Goal: Find specific page/section: Find specific page/section

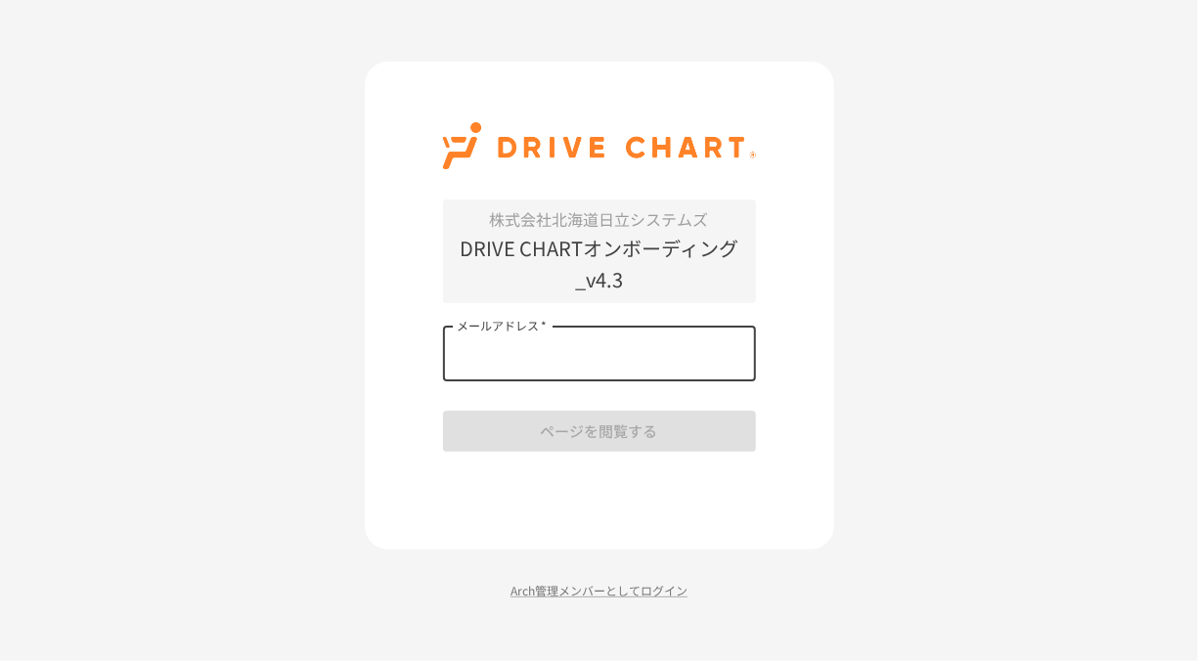
click at [563, 331] on input "メールアドレス   *" at bounding box center [599, 354] width 313 height 55
type input "**********"
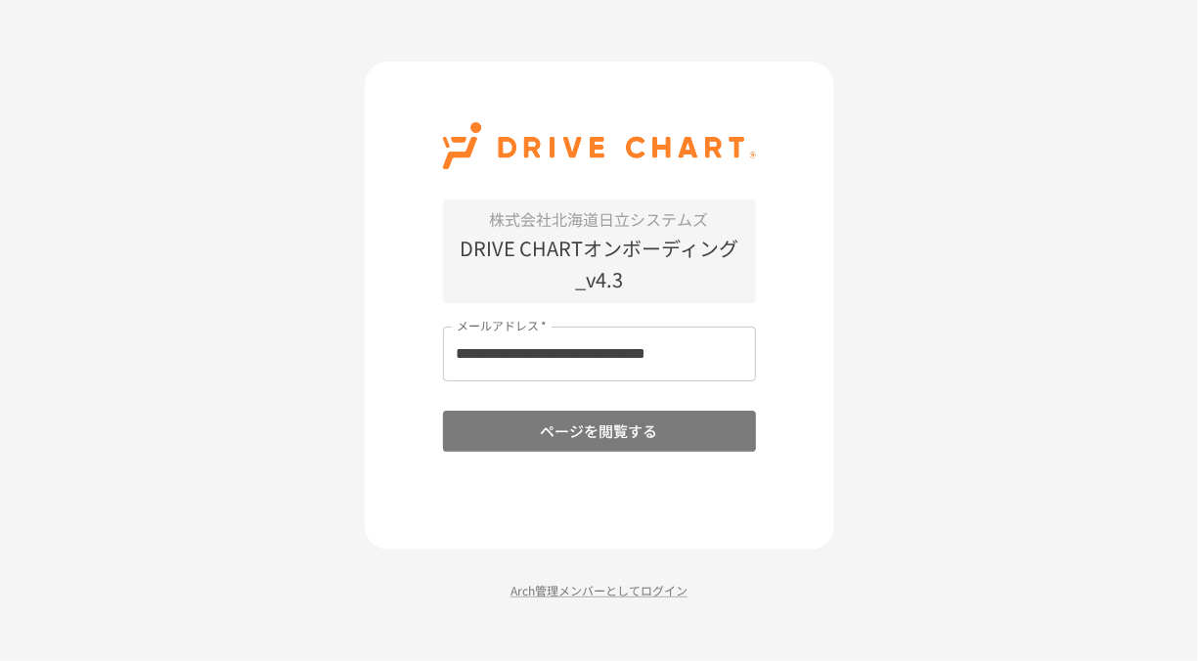
click at [547, 430] on button "ページを閲覧する" at bounding box center [599, 431] width 313 height 41
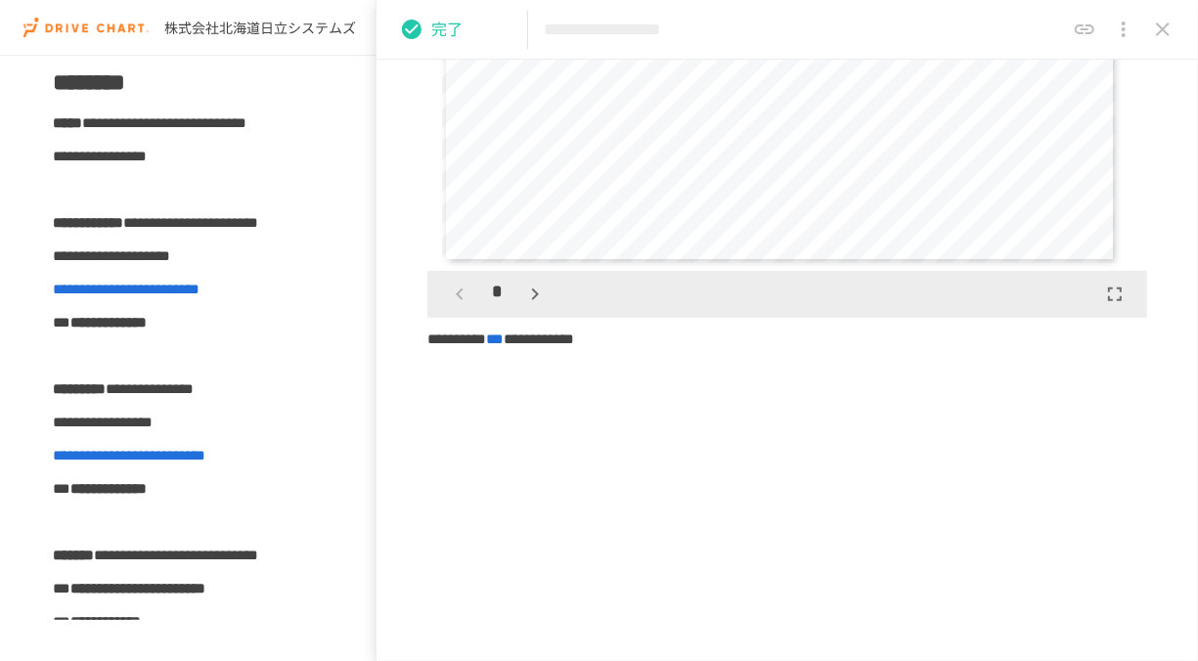
scroll to position [401, 0]
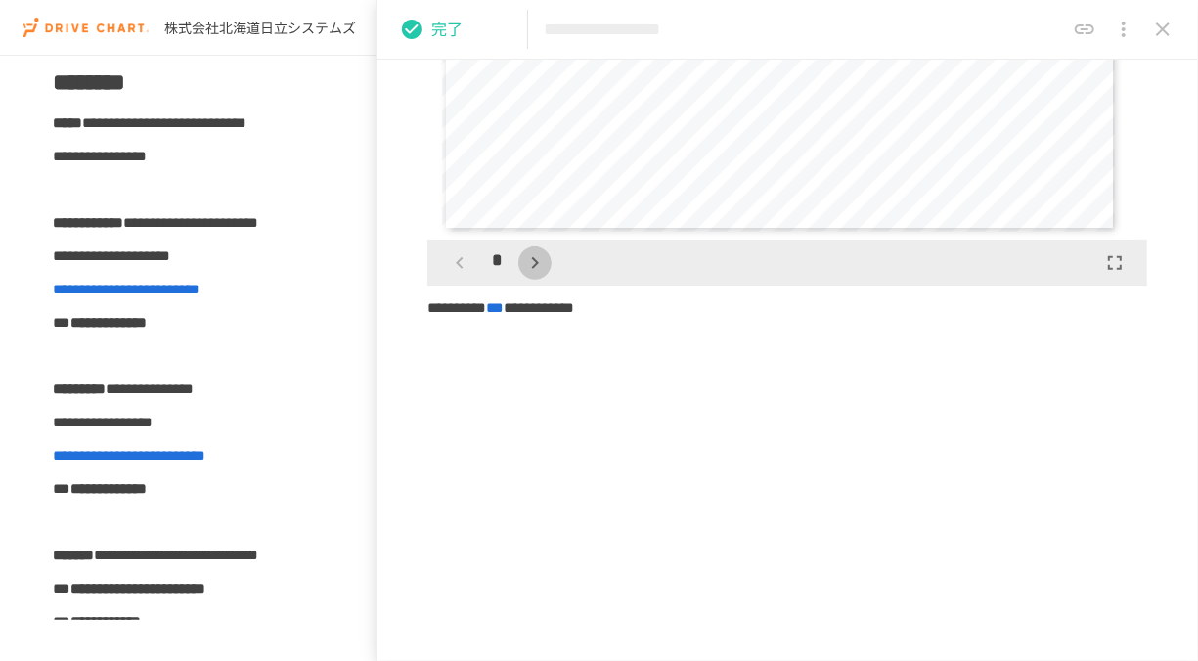
click at [529, 269] on icon "button" at bounding box center [534, 262] width 23 height 23
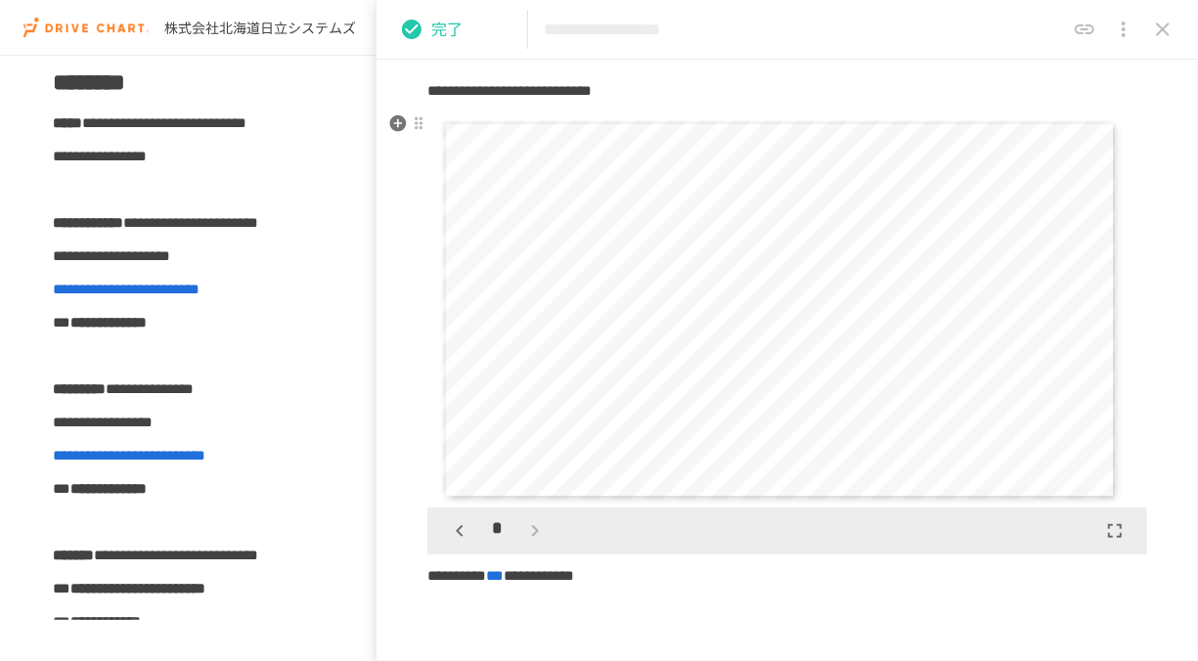
scroll to position [131, 0]
click at [541, 526] on div "*" at bounding box center [497, 533] width 109 height 33
click at [451, 522] on icon "button" at bounding box center [459, 532] width 23 height 23
click at [463, 536] on icon "button" at bounding box center [459, 533] width 7 height 12
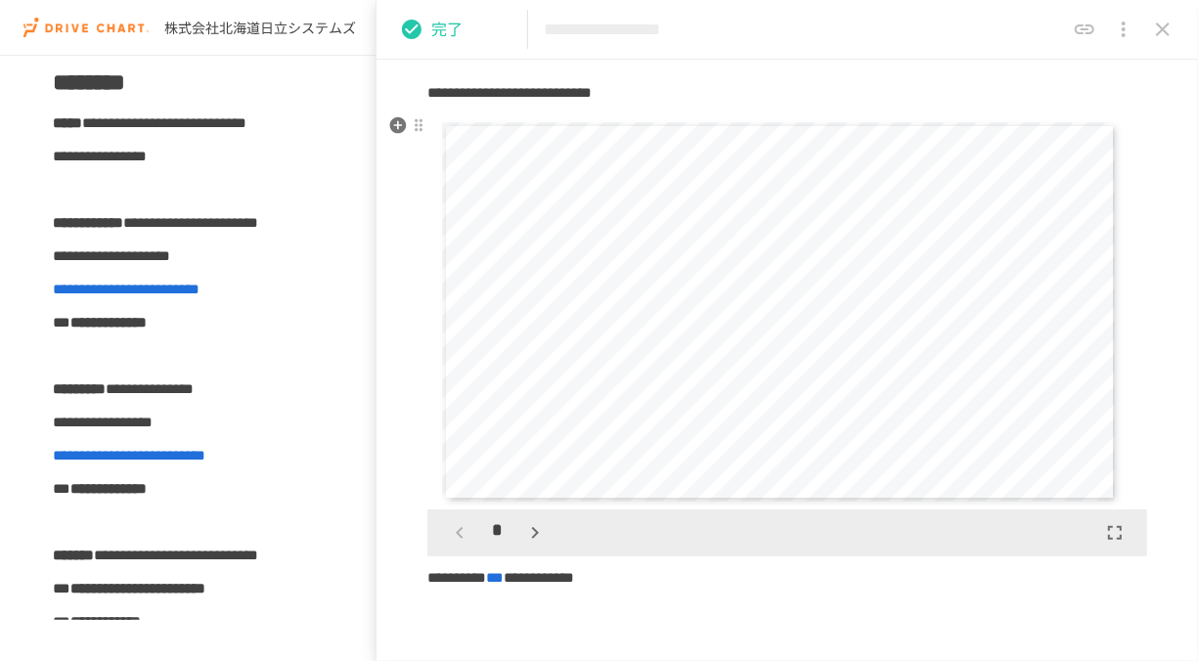
scroll to position [80, 0]
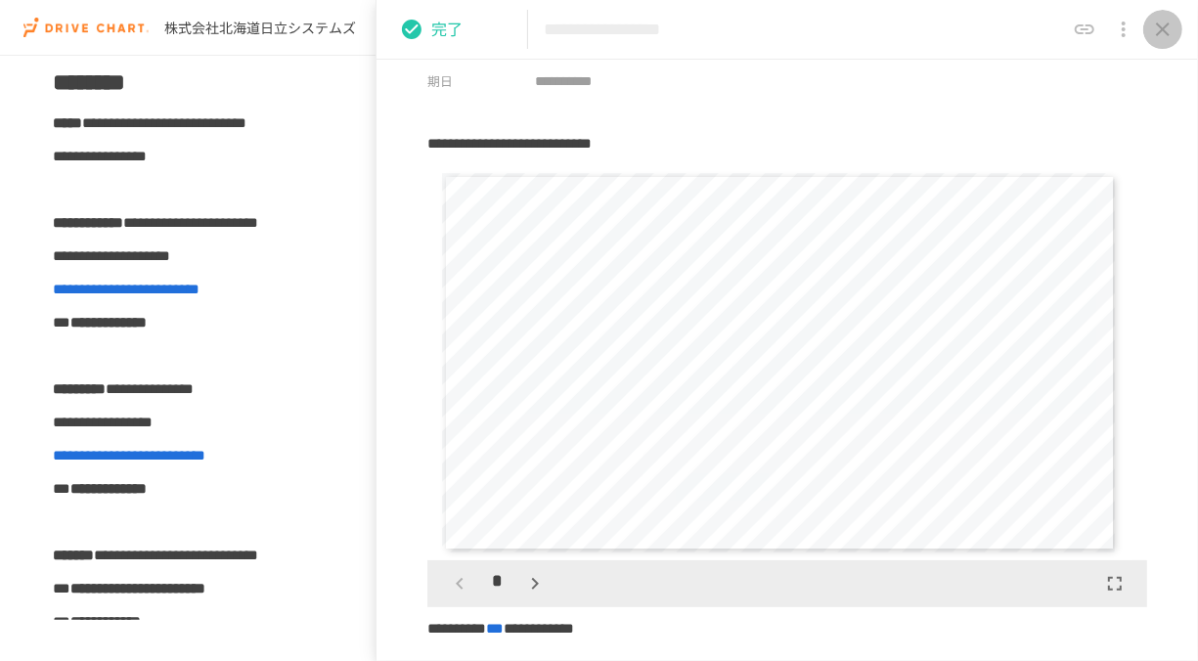
click at [1162, 27] on icon "close drawer" at bounding box center [1163, 29] width 14 height 14
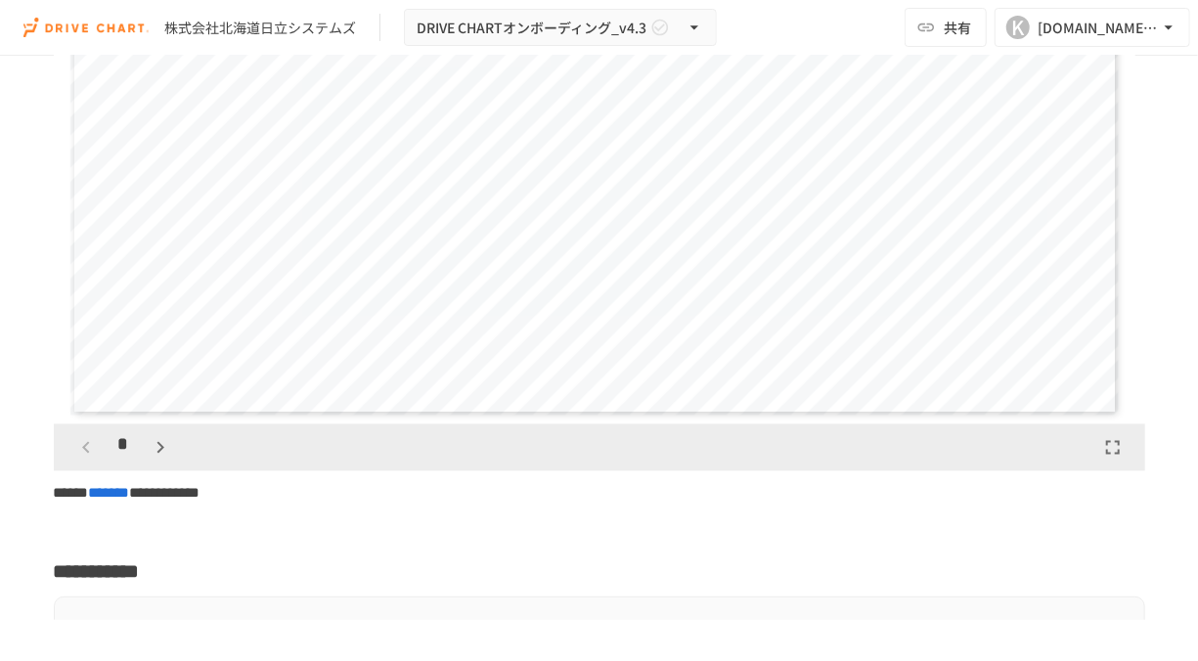
scroll to position [5438, 0]
